Goal: Transaction & Acquisition: Purchase product/service

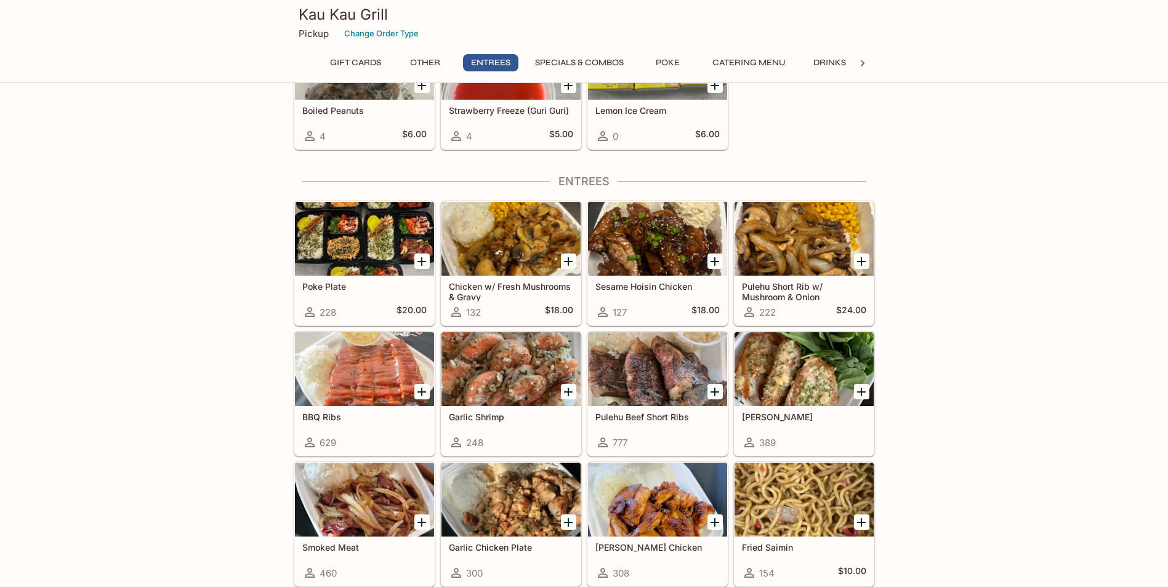
scroll to position [657, 0]
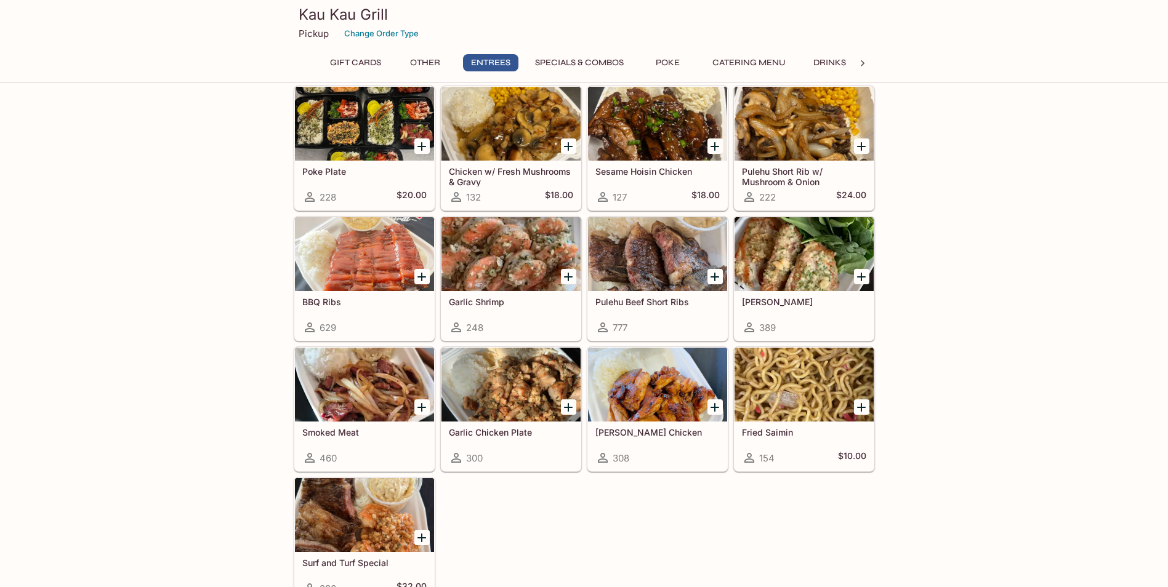
click at [572, 57] on button "Specials & Combos" at bounding box center [579, 62] width 102 height 17
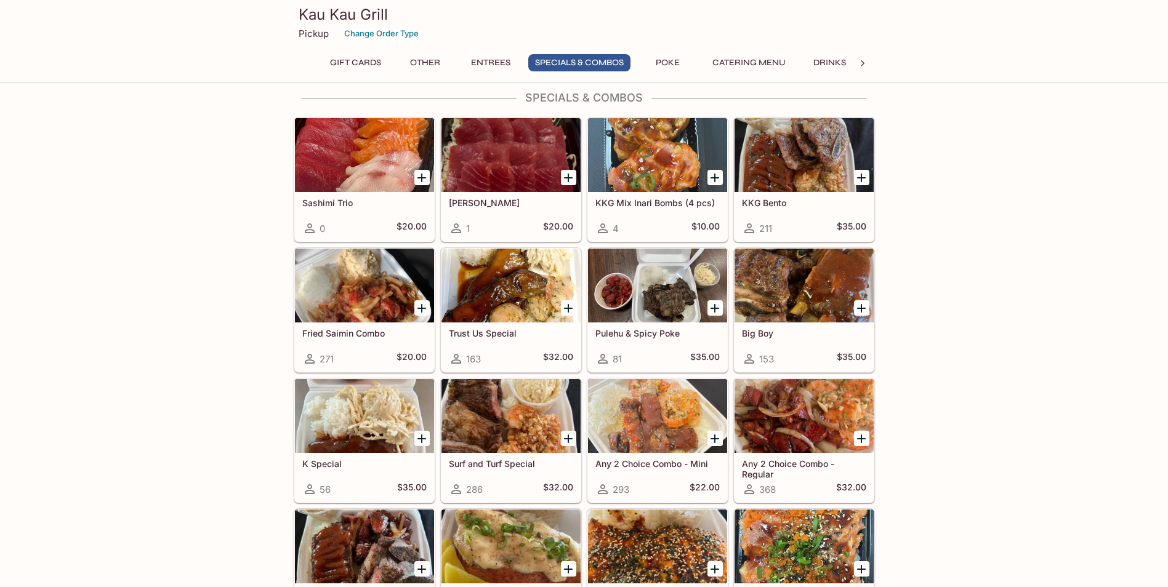
scroll to position [1179, 0]
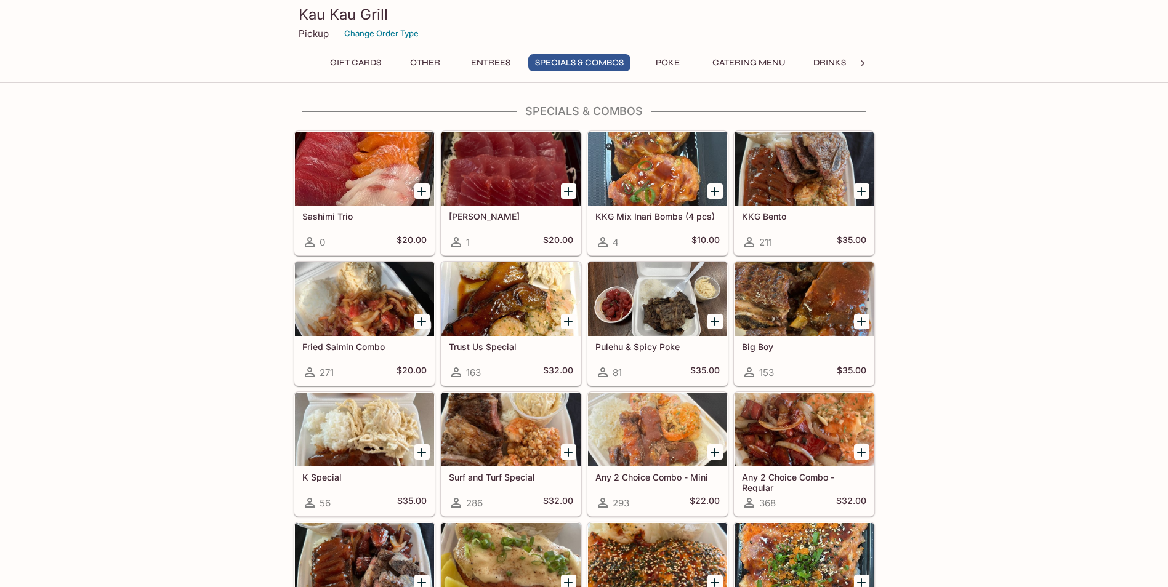
click at [371, 295] on div at bounding box center [364, 299] width 139 height 74
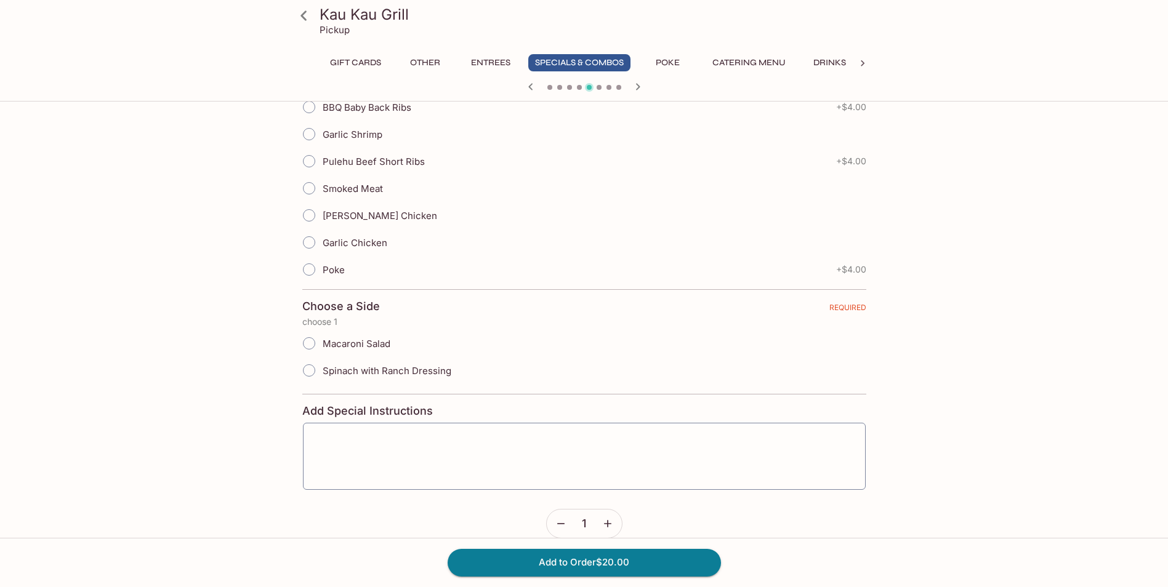
scroll to position [347, 0]
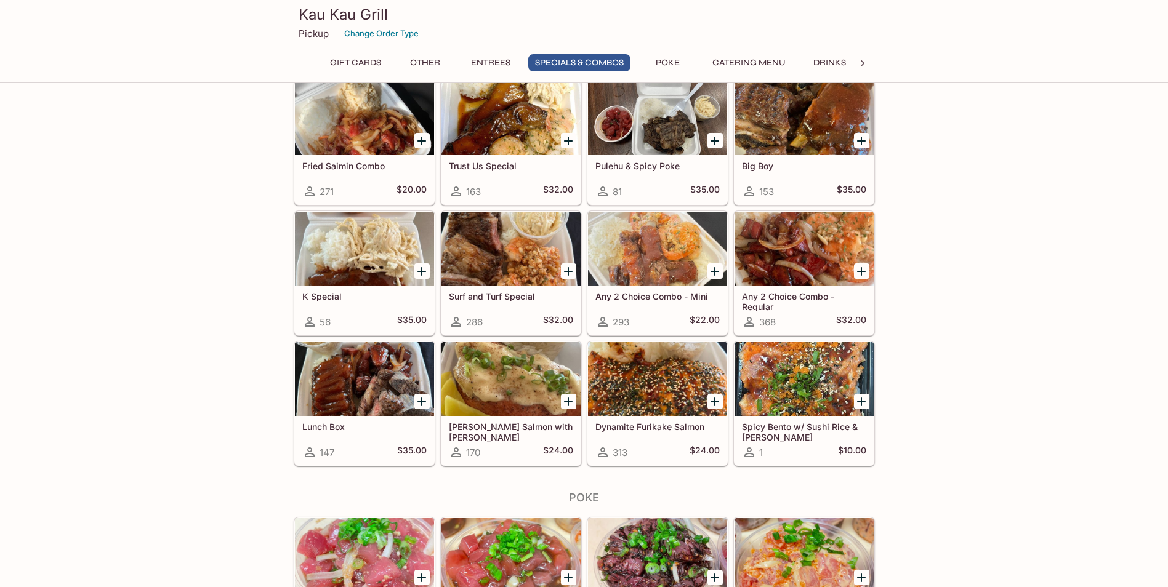
scroll to position [1372, 0]
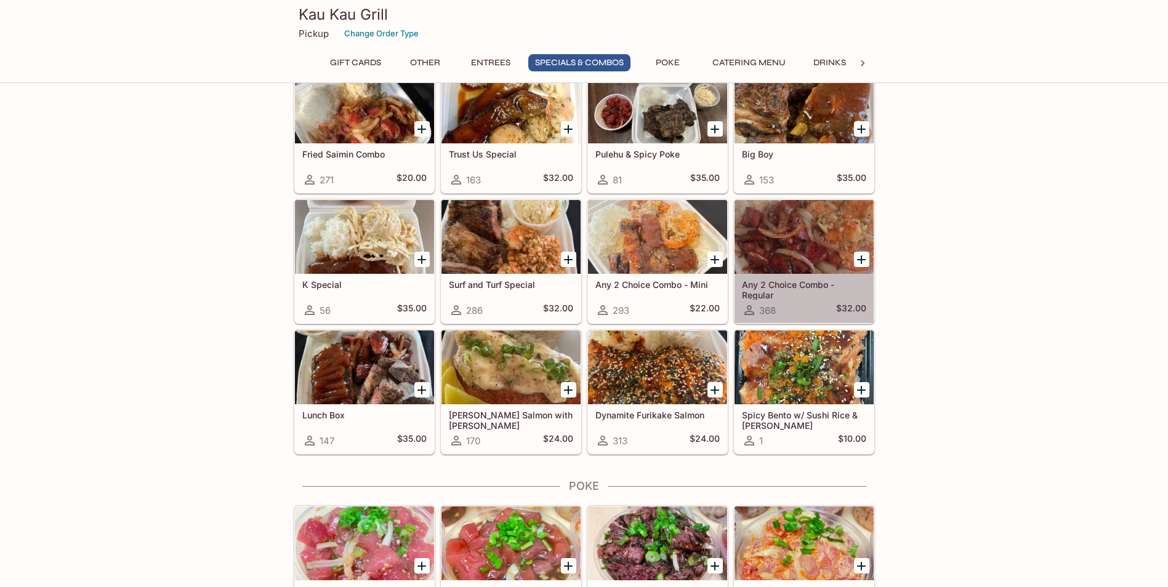
click at [818, 280] on h5 "Any 2 Choice Combo - Regular" at bounding box center [804, 289] width 124 height 20
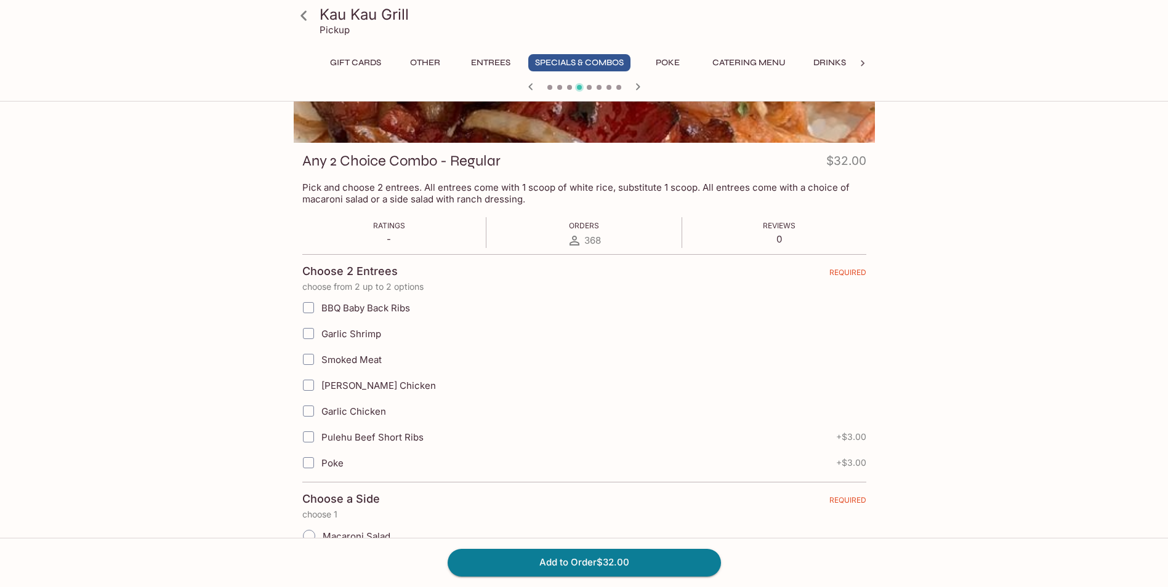
scroll to position [10, 0]
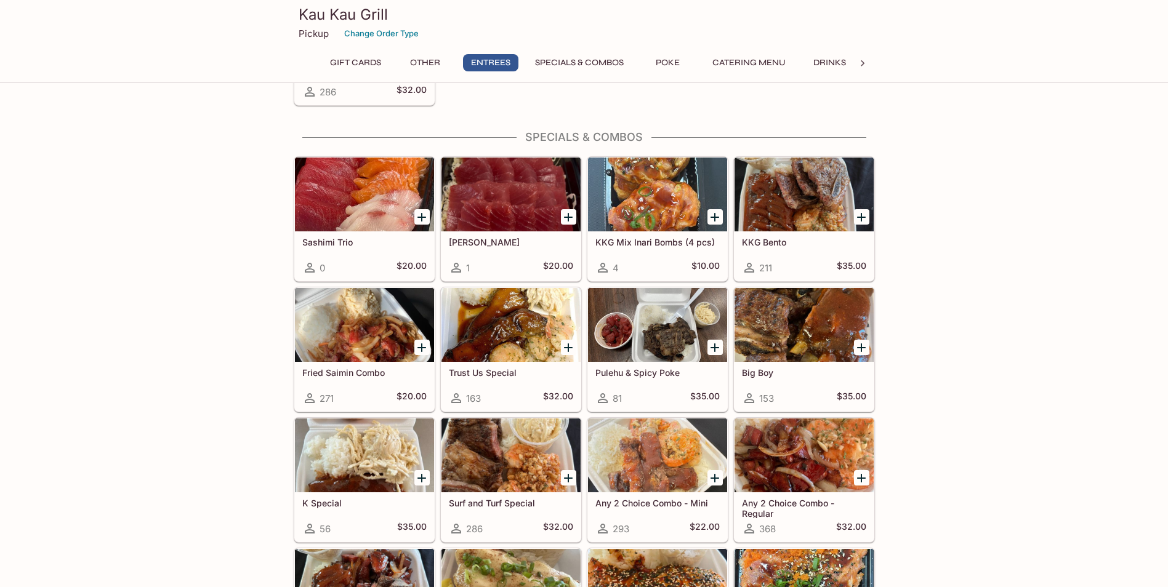
scroll to position [1454, 0]
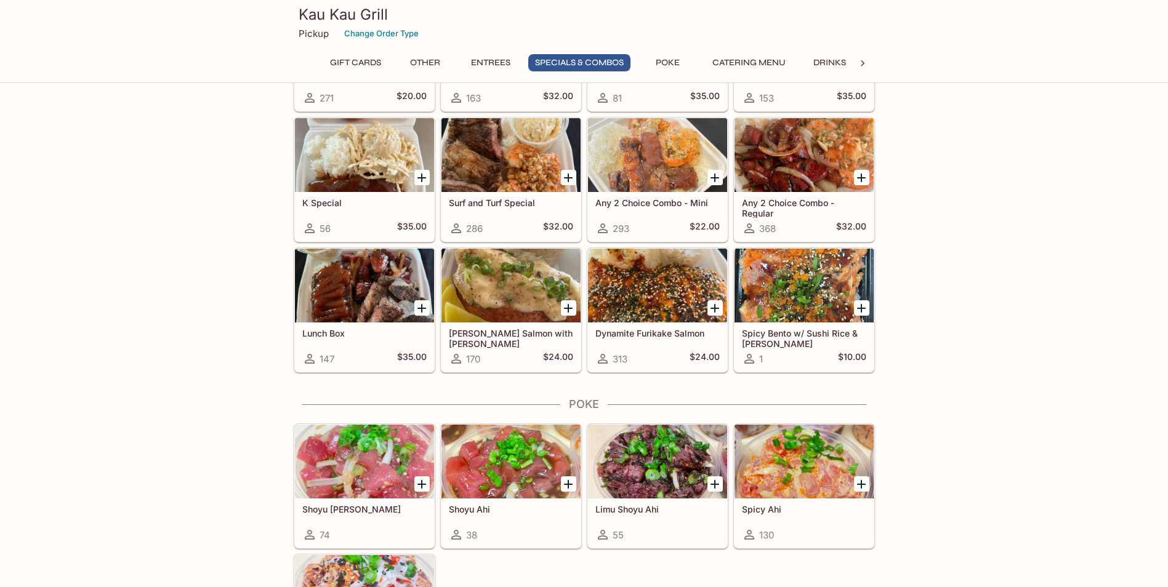
click at [772, 276] on div at bounding box center [803, 286] width 139 height 74
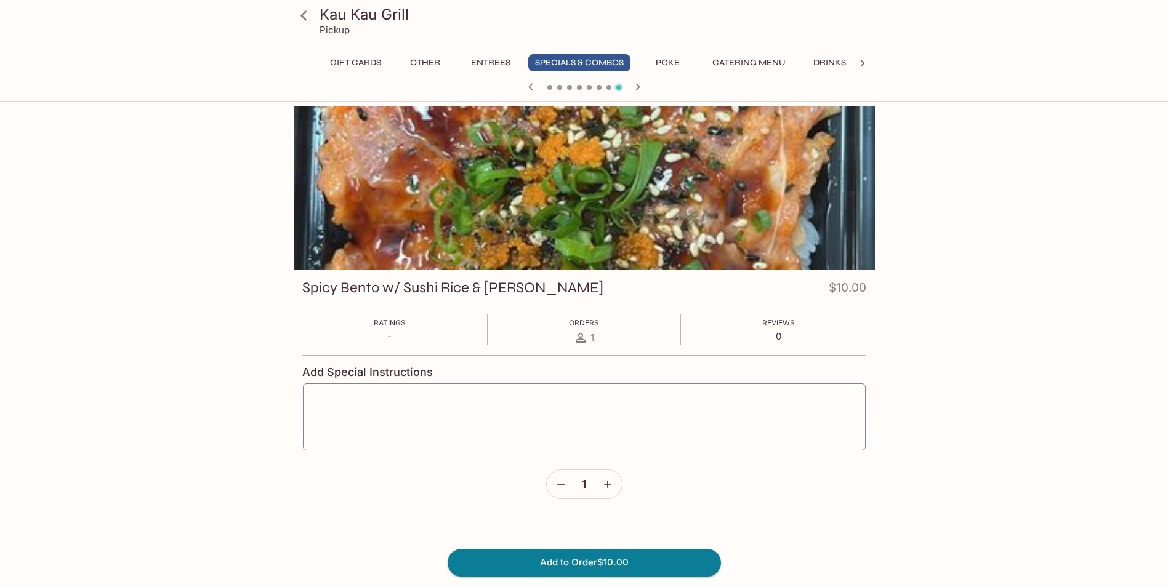
click at [537, 210] on div at bounding box center [584, 187] width 581 height 163
click at [668, 60] on button "Poke" at bounding box center [667, 62] width 55 height 17
